Goal: Find specific page/section: Find specific page/section

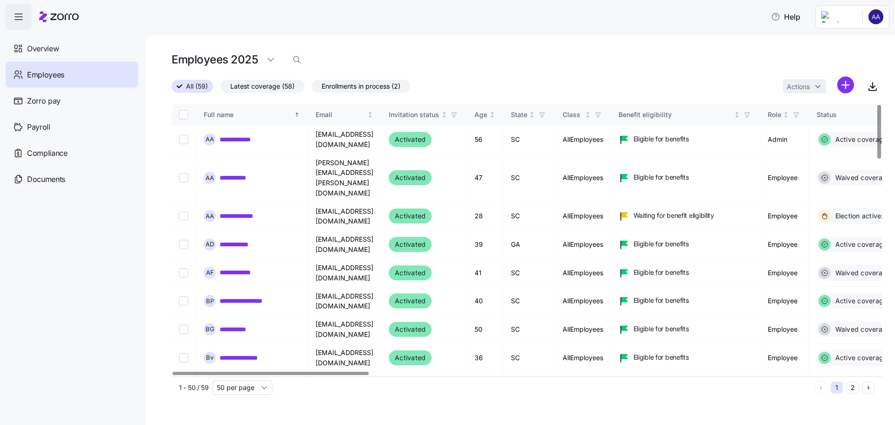
click at [263, 376] on div at bounding box center [524, 374] width 705 height 6
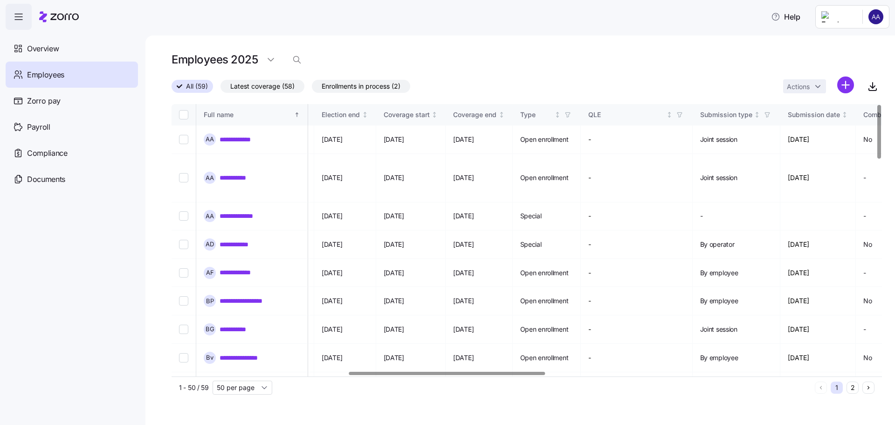
scroll to position [0, 639]
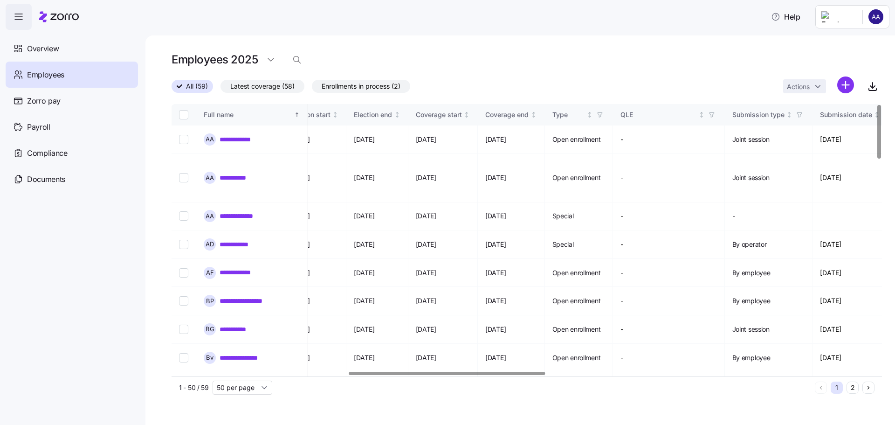
click at [526, 375] on div at bounding box center [447, 373] width 196 height 3
click at [270, 9] on div "Help" at bounding box center [448, 17] width 884 height 26
